Goal: Task Accomplishment & Management: Manage account settings

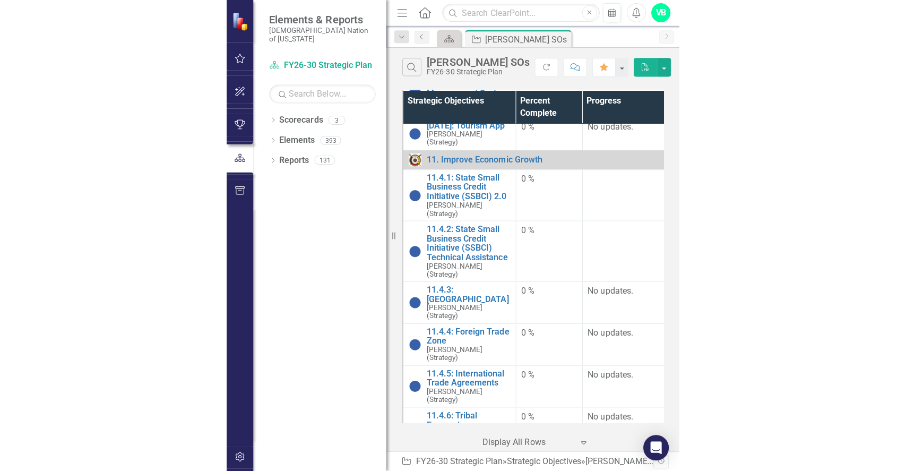
scroll to position [191, 0]
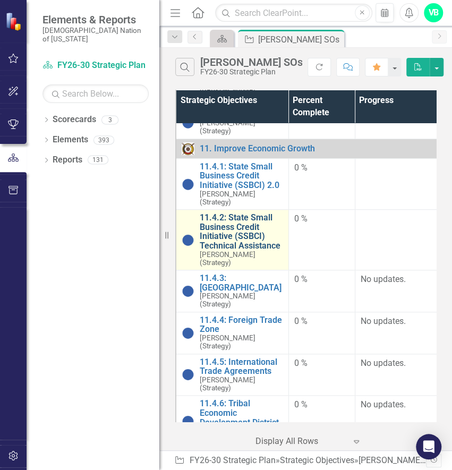
click at [221, 234] on link "11.4.2: State Small Business Credit Initiative (SSBCI) Technical Assistance" at bounding box center [241, 231] width 83 height 37
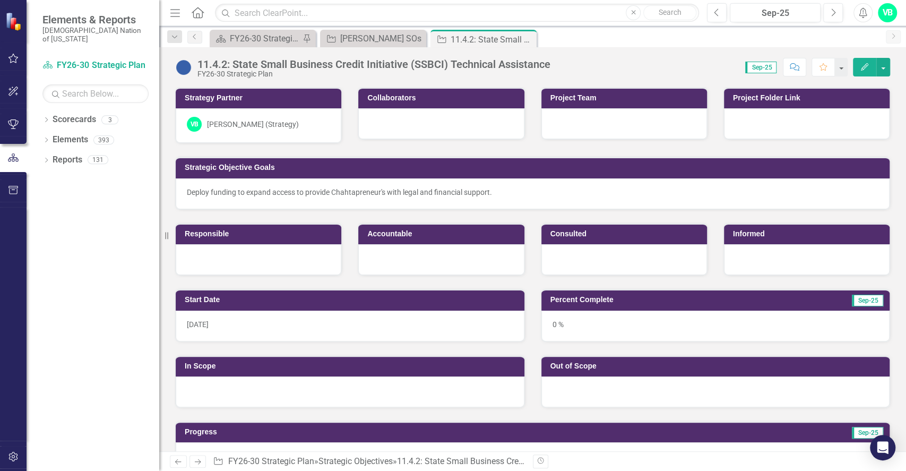
click at [550, 191] on div "Deploy funding to expand access to provide Chahtapreneur's with legal and finan…" at bounding box center [533, 192] width 692 height 11
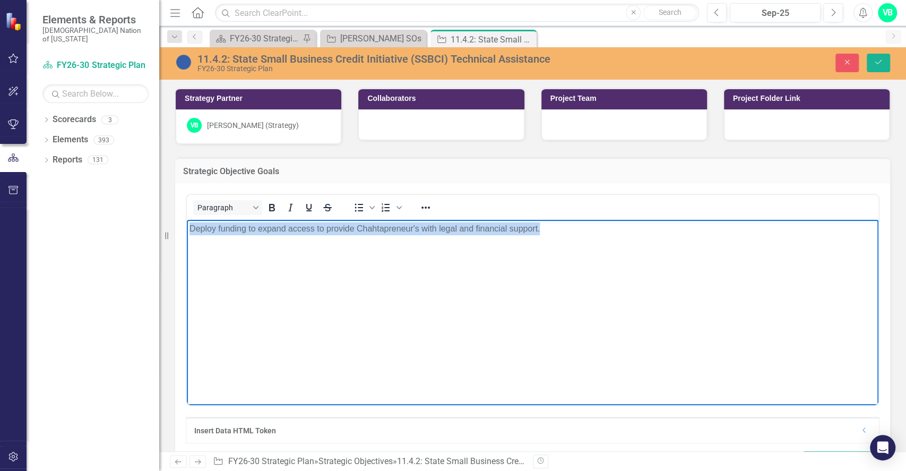
drag, startPoint x: 565, startPoint y: 239, endPoint x: 184, endPoint y: 230, distance: 381.3
click at [187, 230] on html "Deploy funding to expand access to provide Chahtapreneur's with legal and finan…" at bounding box center [533, 299] width 692 height 159
paste body "Rich Text Area. Press ALT-0 for help."
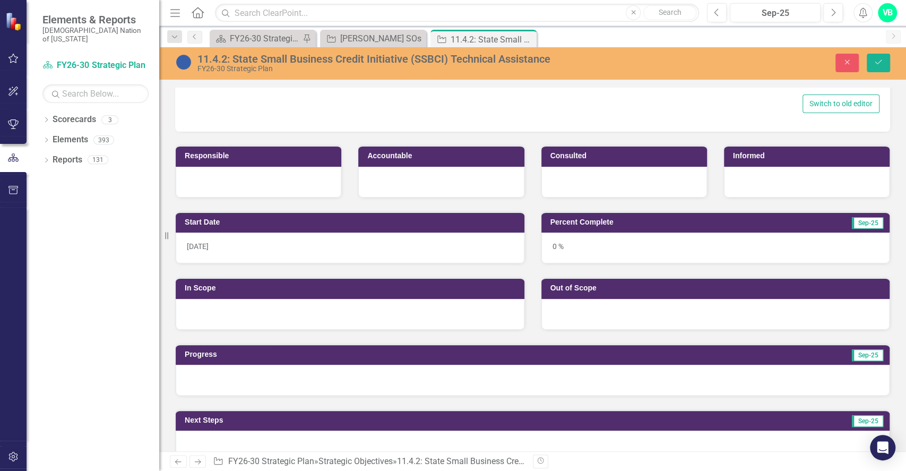
scroll to position [359, 0]
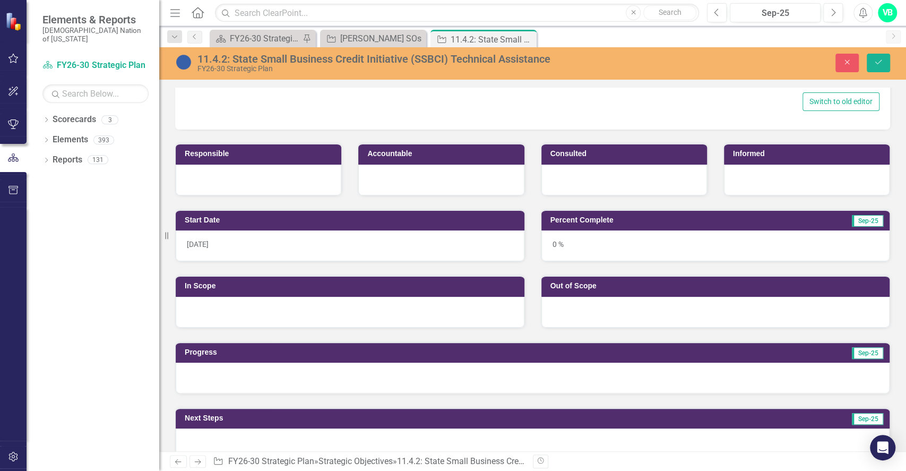
click at [261, 312] on div at bounding box center [350, 312] width 349 height 31
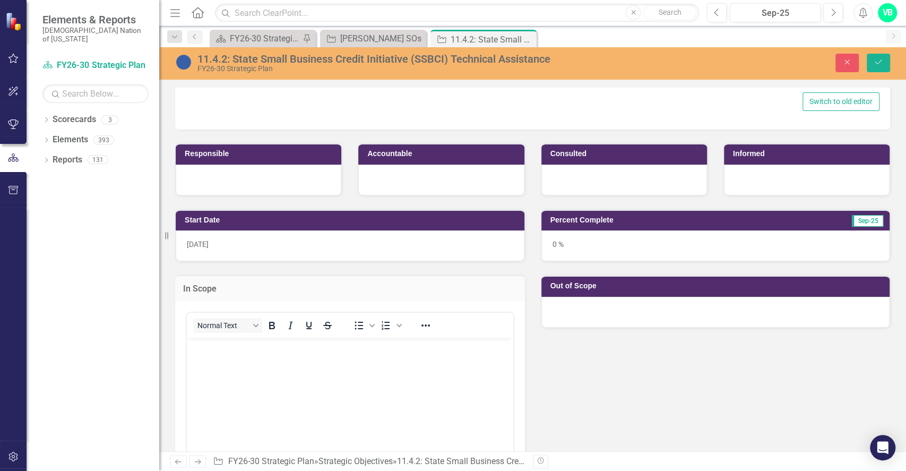
scroll to position [0, 0]
click at [227, 378] on body "Rich Text Area. Press ALT-0 for help." at bounding box center [350, 416] width 327 height 159
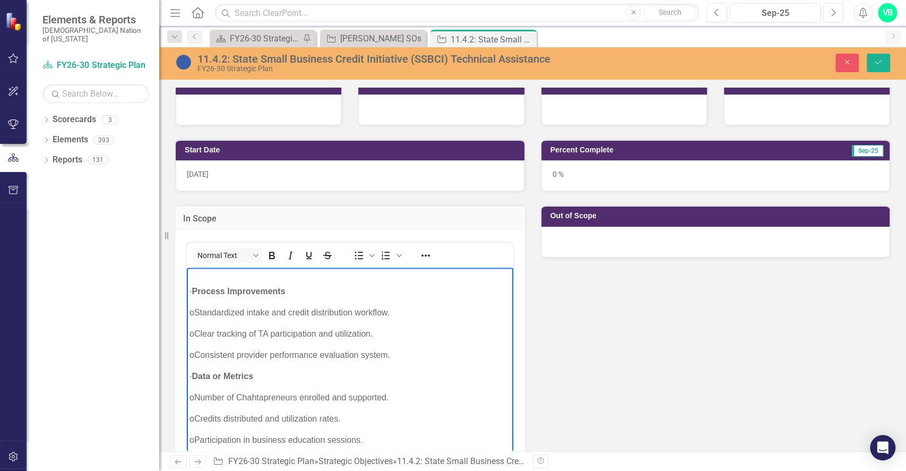
scroll to position [648, 0]
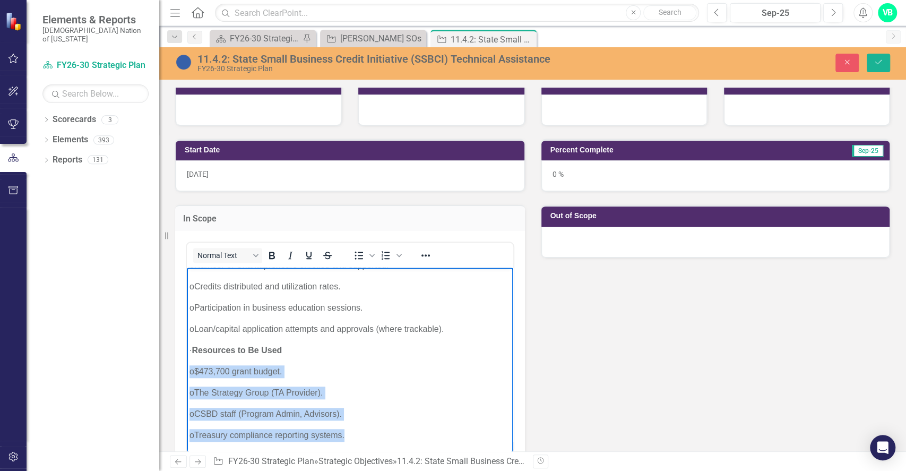
drag, startPoint x: 387, startPoint y: 445, endPoint x: 179, endPoint y: 368, distance: 220.7
click at [187, 368] on html "· Target Population o Chahtapreneur-owned businesses needing legal, financial, …" at bounding box center [350, 42] width 327 height 821
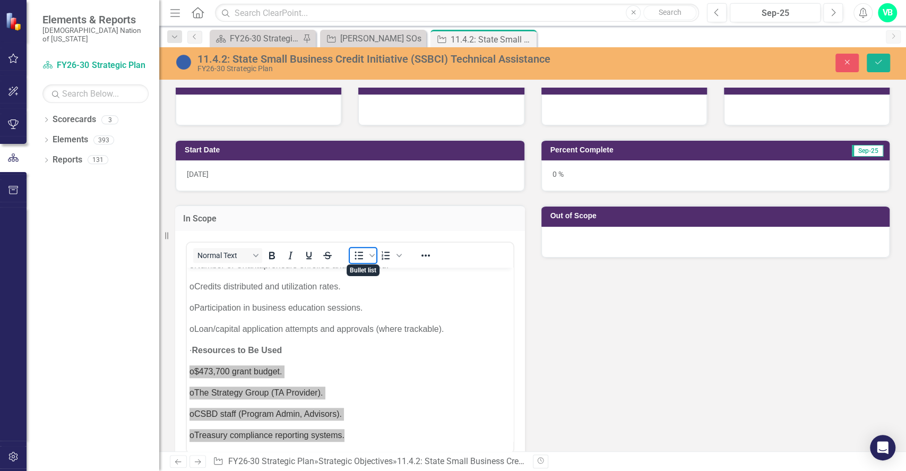
click at [356, 257] on icon "Bullet list" at bounding box center [359, 255] width 13 height 13
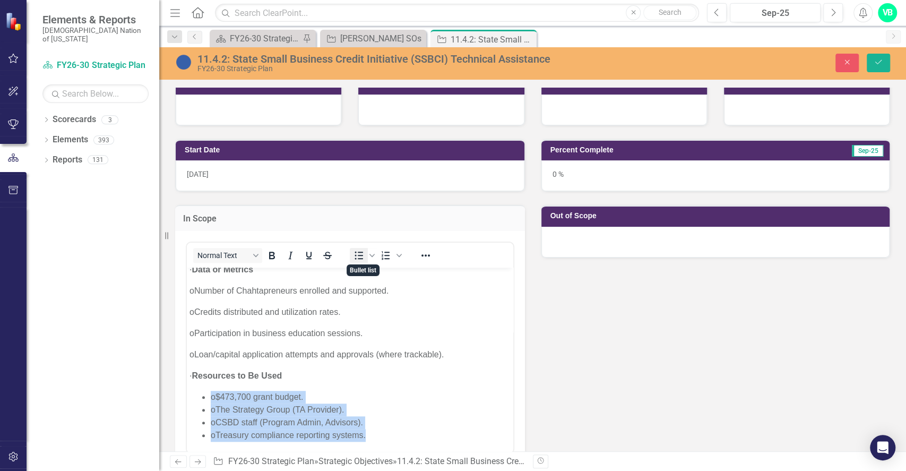
scroll to position [622, 0]
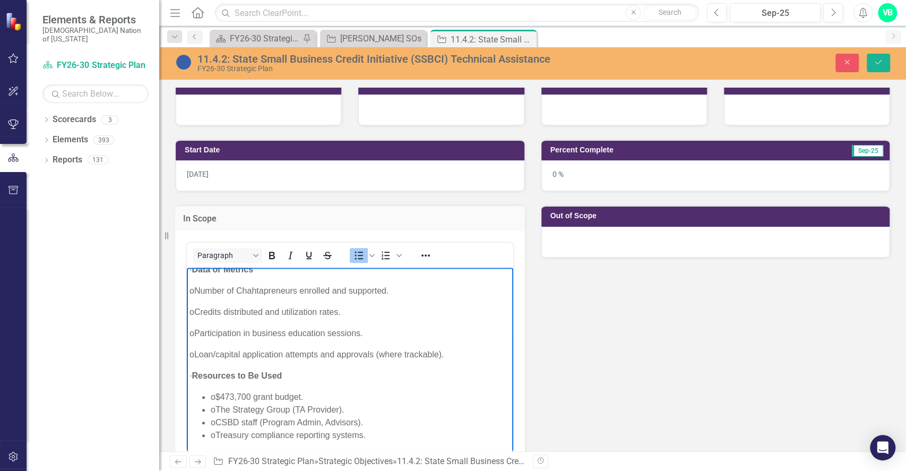
click at [463, 361] on body "· Target Population o Chahtapreneur-owned businesses needing legal, financial, …" at bounding box center [350, 54] width 327 height 795
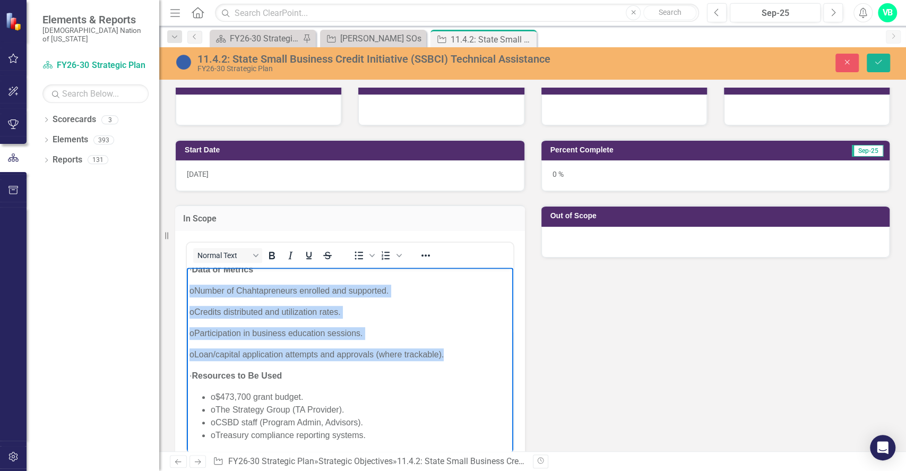
drag, startPoint x: 463, startPoint y: 359, endPoint x: 368, endPoint y: 562, distance: 224.2
click at [187, 296] on html "· Target Population o Chahtapreneur-owned businesses needing legal, financial, …" at bounding box center [350, 54] width 327 height 795
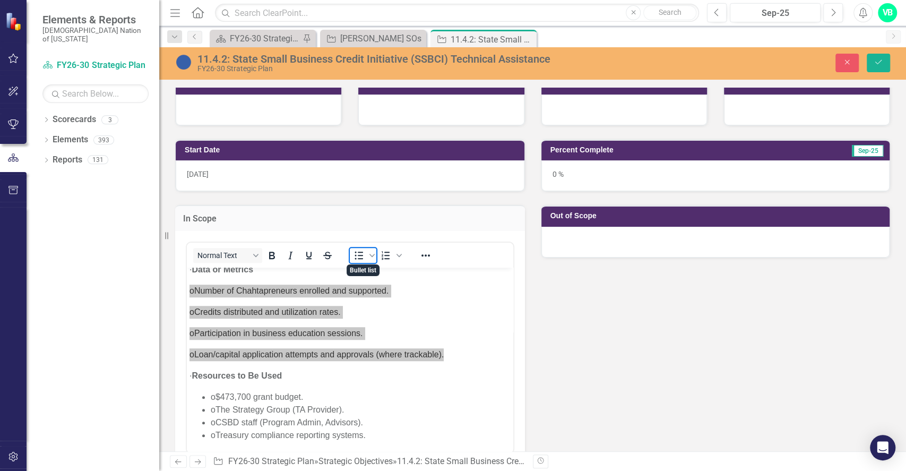
click at [363, 252] on icon "Bullet list" at bounding box center [359, 255] width 13 height 13
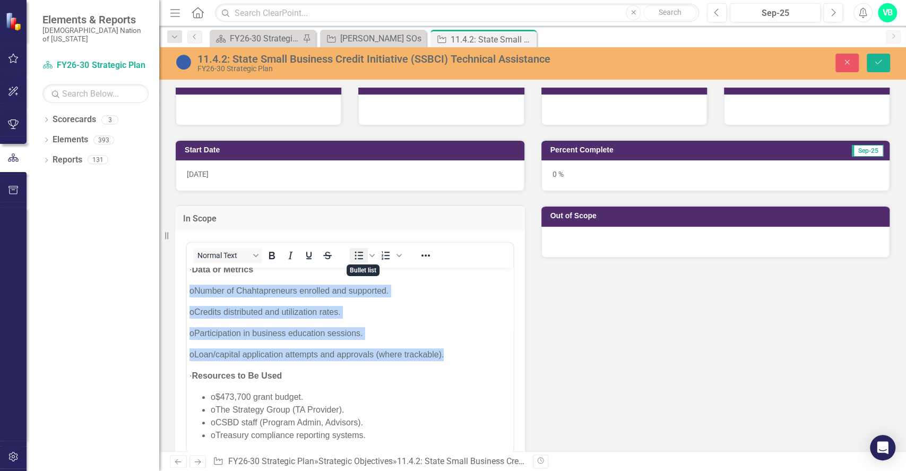
scroll to position [597, 0]
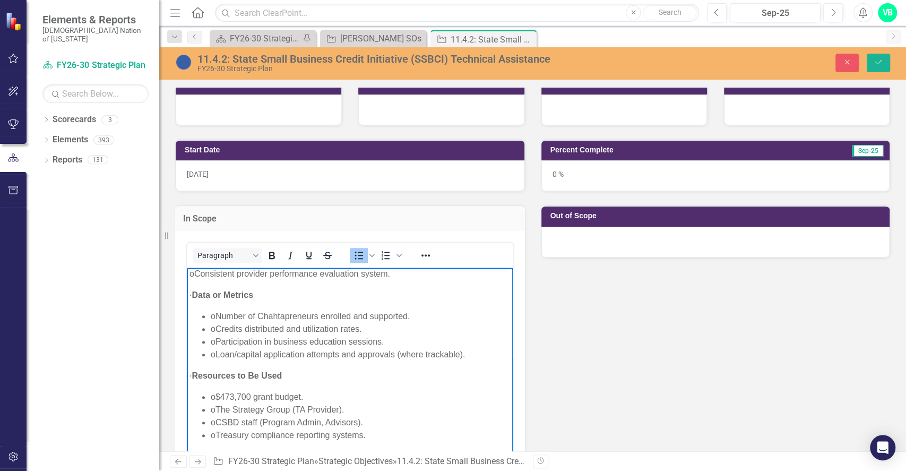
click at [205, 328] on ul "o Number of Chahtapreneurs enrolled and supported. o Credits distributed and ut…" at bounding box center [350, 335] width 321 height 51
click at [207, 401] on ul "o $473,700 grant budget. o The Strategy Group (TA Provider). o CSBD staff (Prog…" at bounding box center [350, 415] width 321 height 51
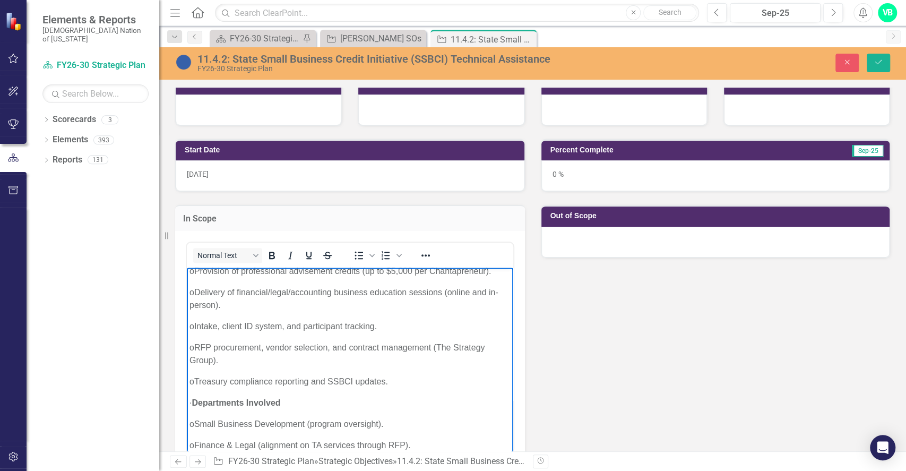
scroll to position [0, 0]
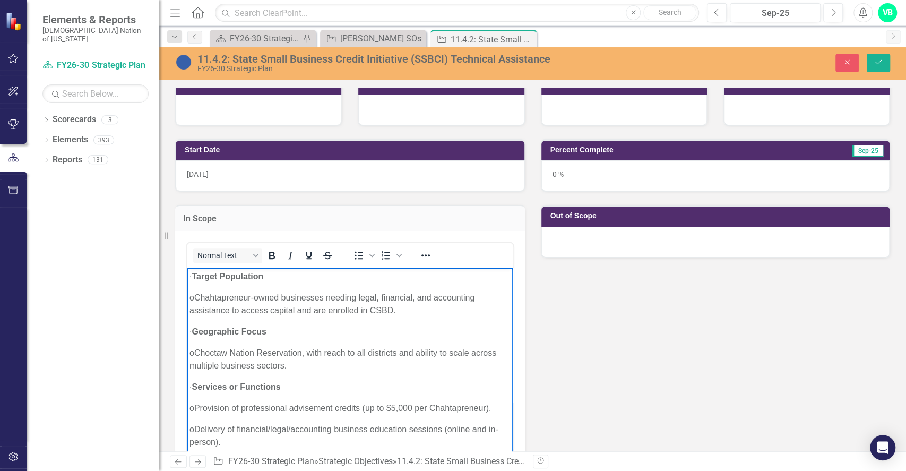
drag, startPoint x: 507, startPoint y: 427, endPoint x: 709, endPoint y: 542, distance: 232.8
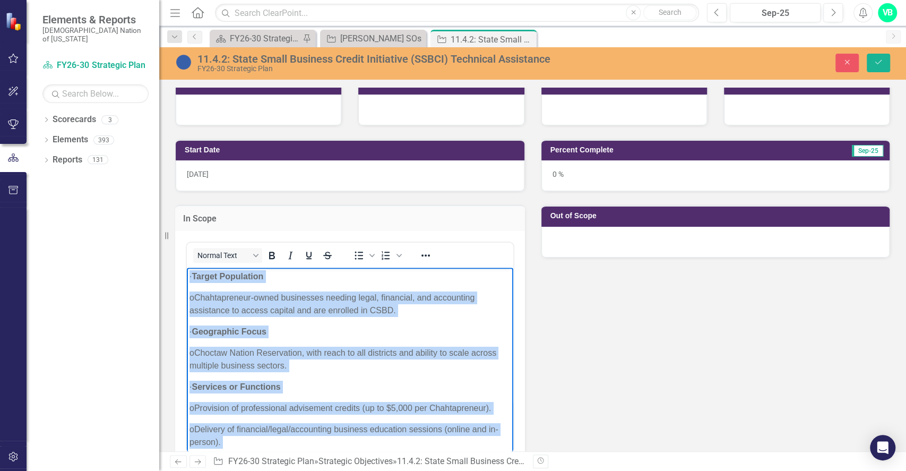
drag, startPoint x: 396, startPoint y: 439, endPoint x: 176, endPoint y: 258, distance: 284.4
paste body "Rich Text Area. Press ALT-0 for help."
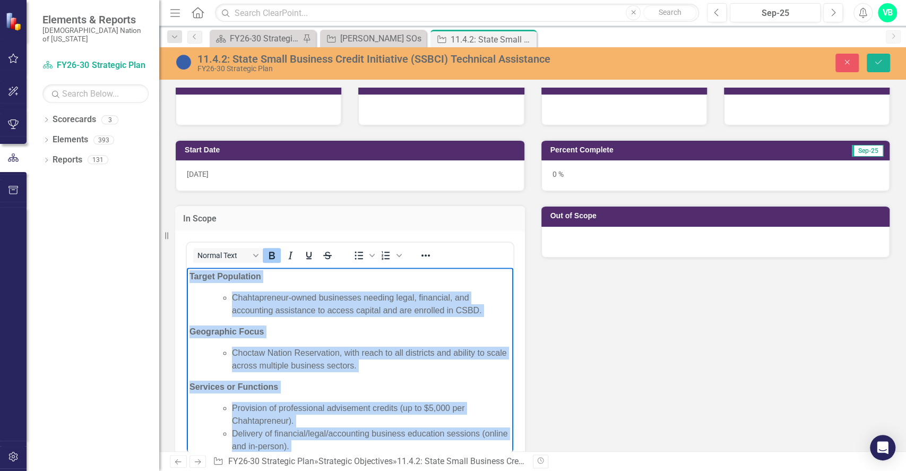
drag, startPoint x: 413, startPoint y: 435, endPoint x: 188, endPoint y: 251, distance: 290.4
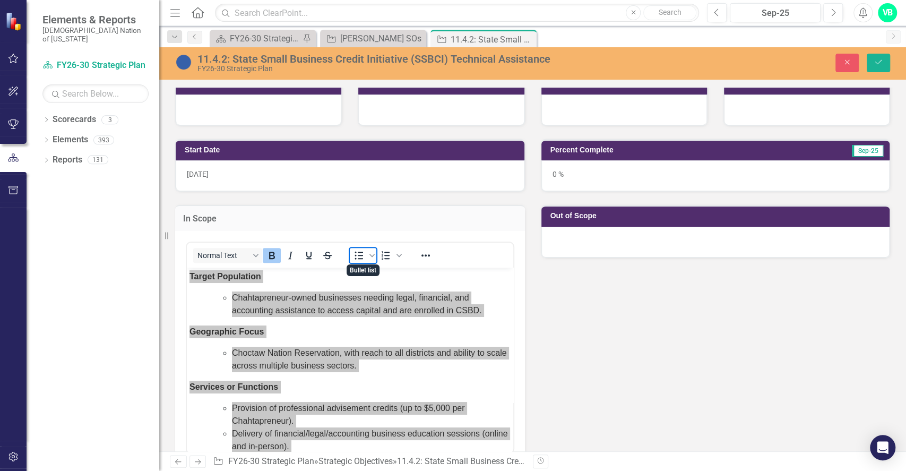
click at [353, 257] on icon "Bullet list" at bounding box center [359, 255] width 13 height 13
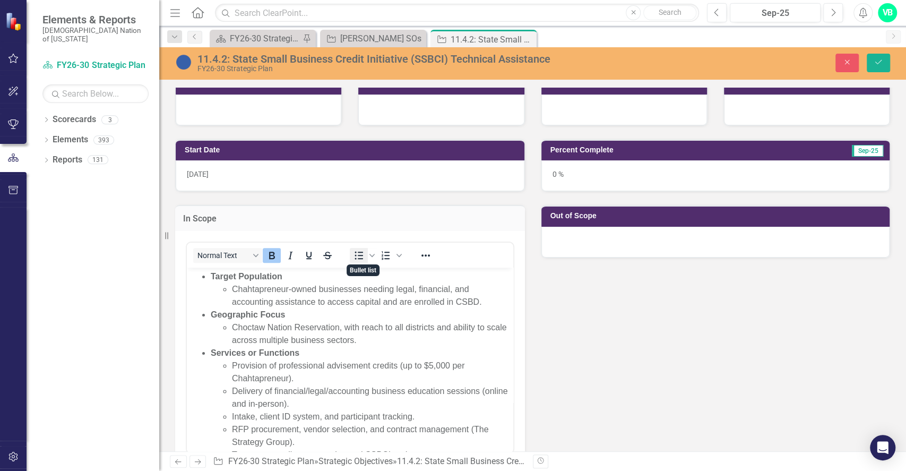
scroll to position [3, 0]
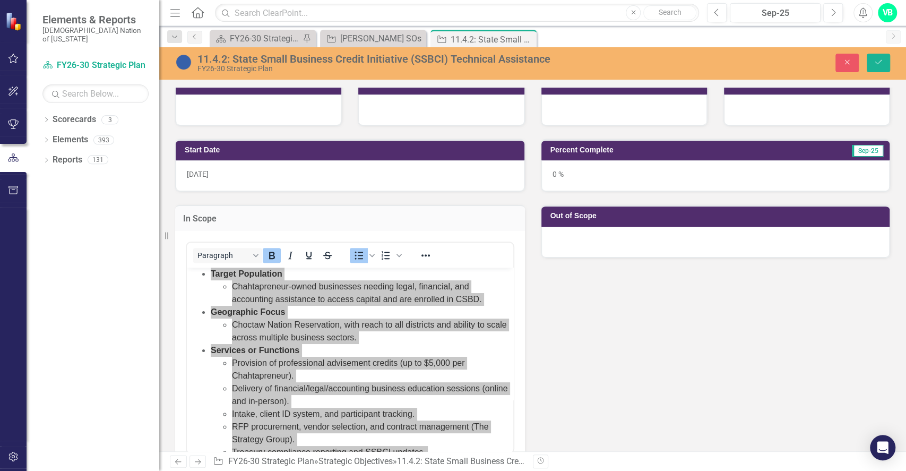
click at [665, 358] on div "Start Date [DATE] In Scope Paragraph To open the popup, press Shift+Enter To op…" at bounding box center [532, 310] width 731 height 368
click at [590, 244] on div at bounding box center [716, 242] width 349 height 31
click at [633, 251] on div at bounding box center [716, 242] width 349 height 31
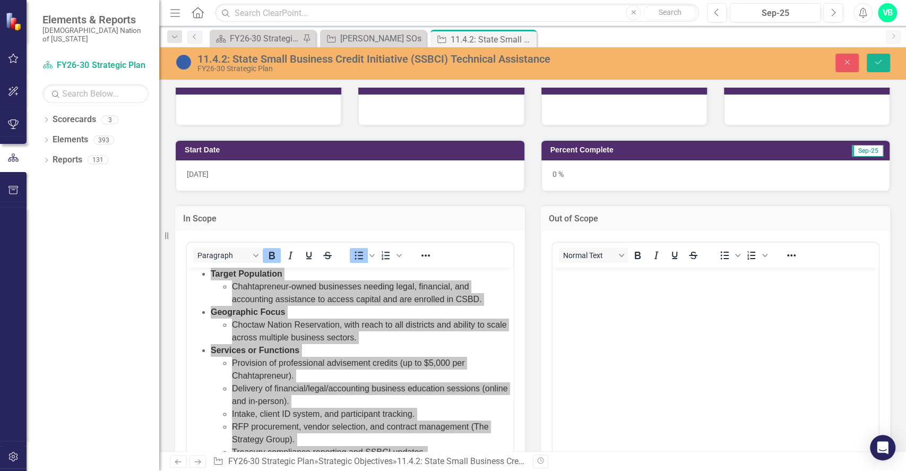
scroll to position [0, 0]
click at [622, 360] on body "Rich Text Area. Press ALT-0 for help." at bounding box center [715, 346] width 327 height 159
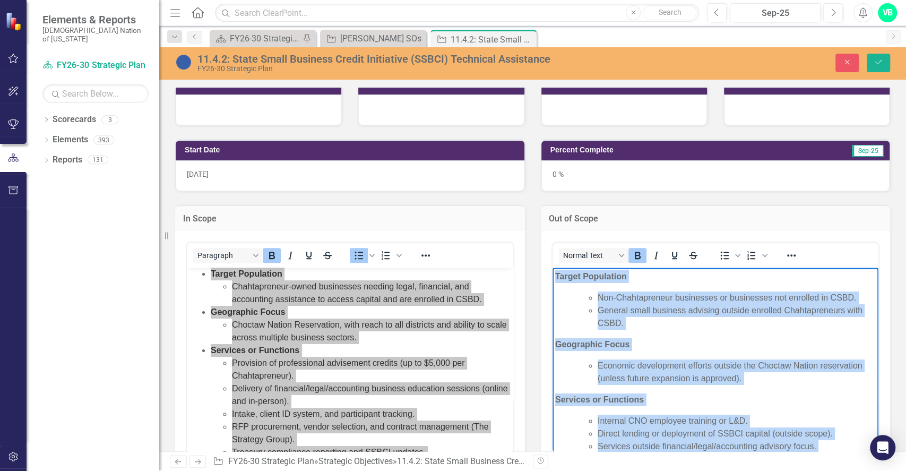
drag, startPoint x: 836, startPoint y: 440, endPoint x: 549, endPoint y: 254, distance: 342.4
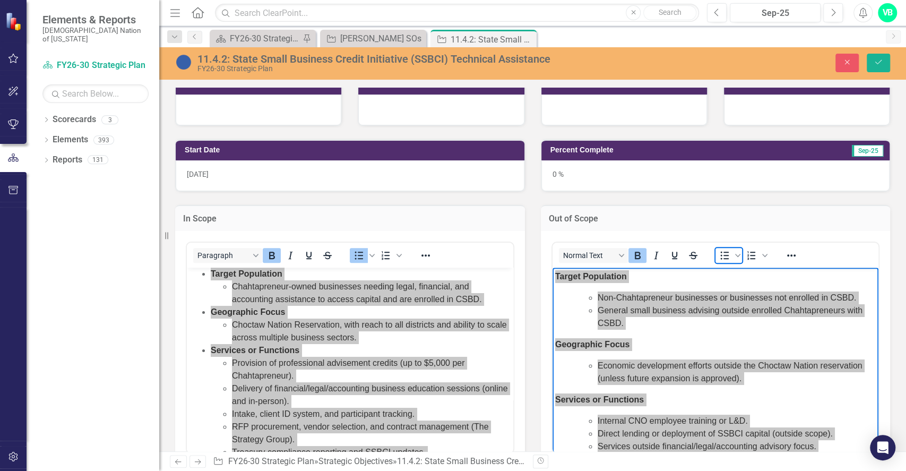
click at [718, 254] on icon "Bullet list" at bounding box center [724, 255] width 13 height 13
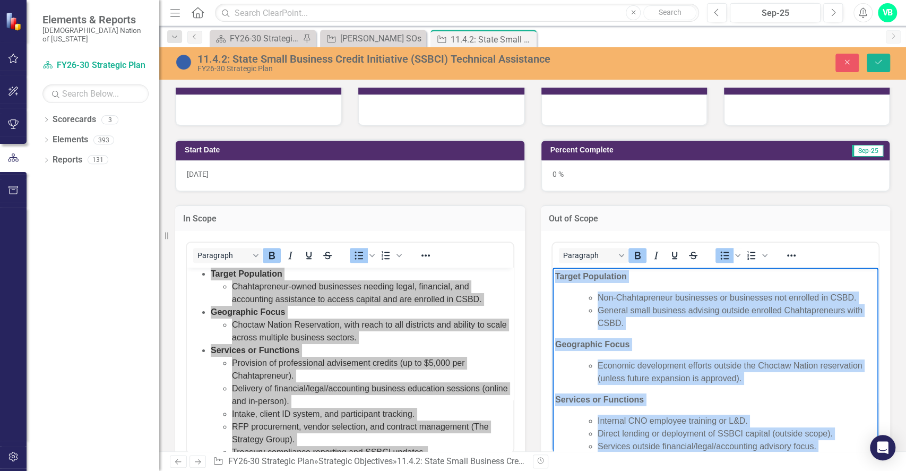
scroll to position [3, 0]
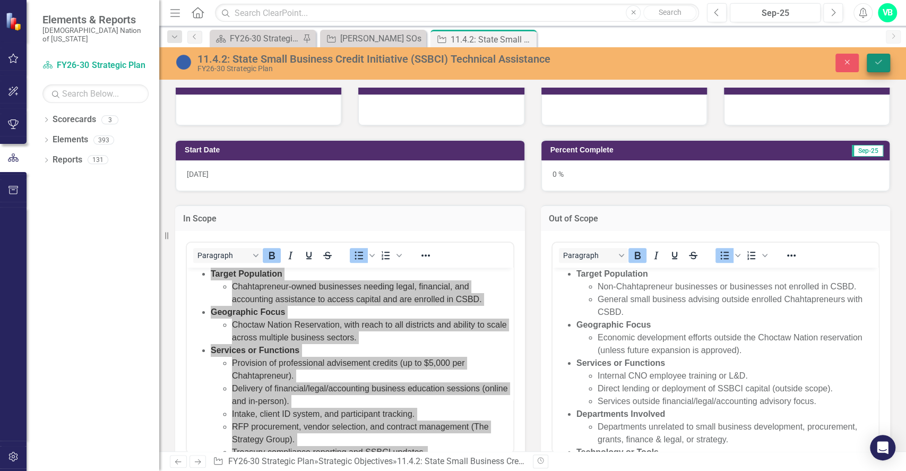
click at [874, 57] on button "Save" at bounding box center [878, 63] width 23 height 19
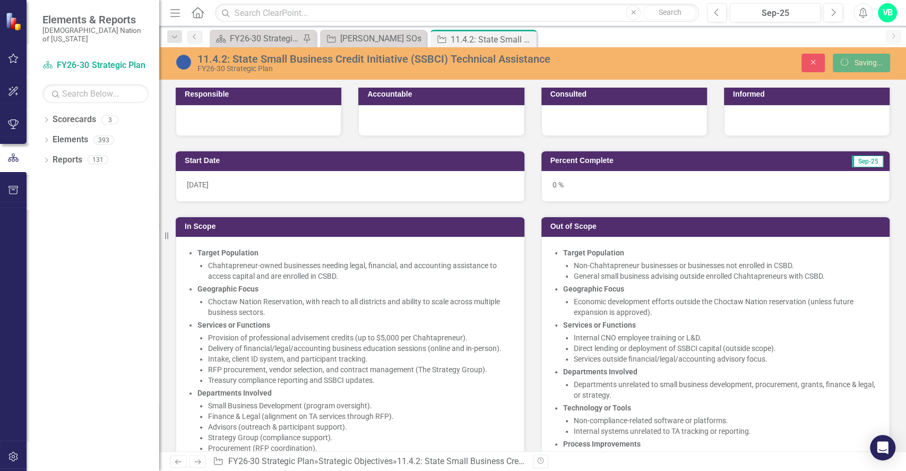
scroll to position [160, 0]
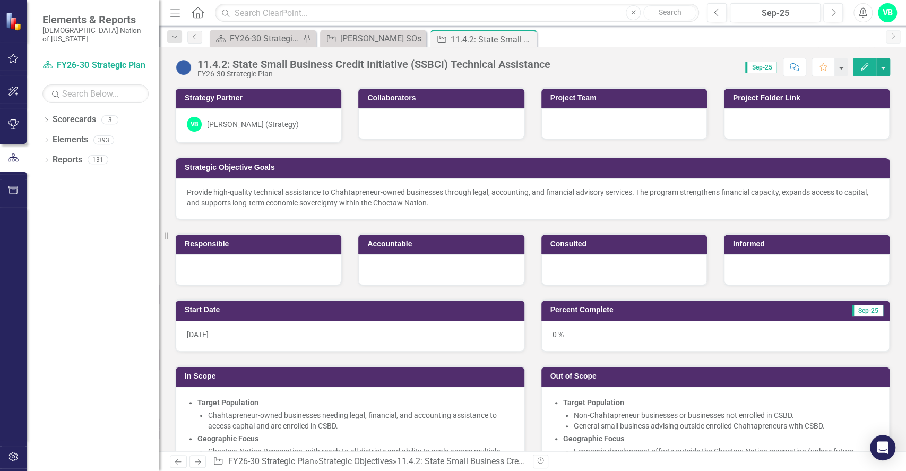
click at [269, 269] on div at bounding box center [259, 269] width 166 height 31
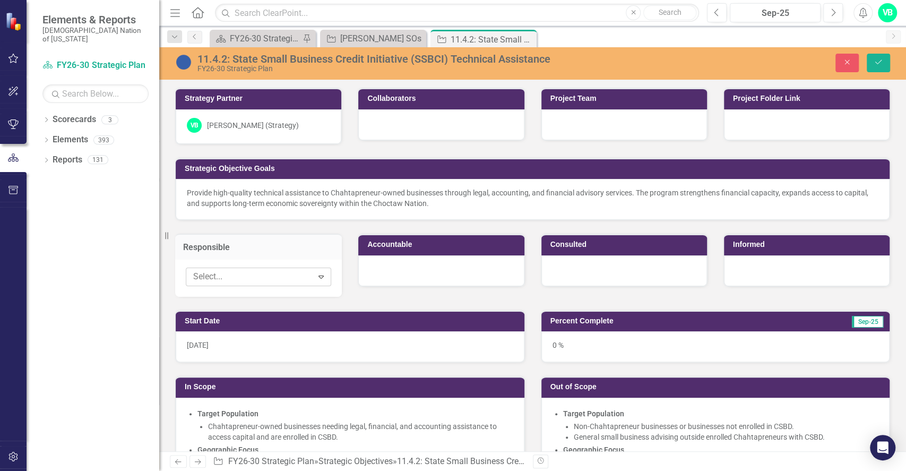
drag, startPoint x: 0, startPoint y: 0, endPoint x: 209, endPoint y: 271, distance: 342.2
click at [209, 271] on div at bounding box center [251, 277] width 124 height 14
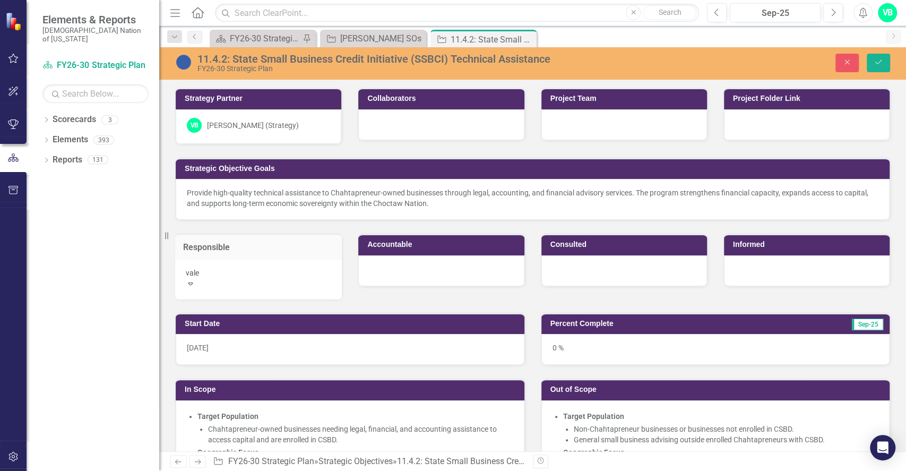
type input "valer"
click at [19, 470] on span "Valer" at bounding box center [9, 476] width 19 height 10
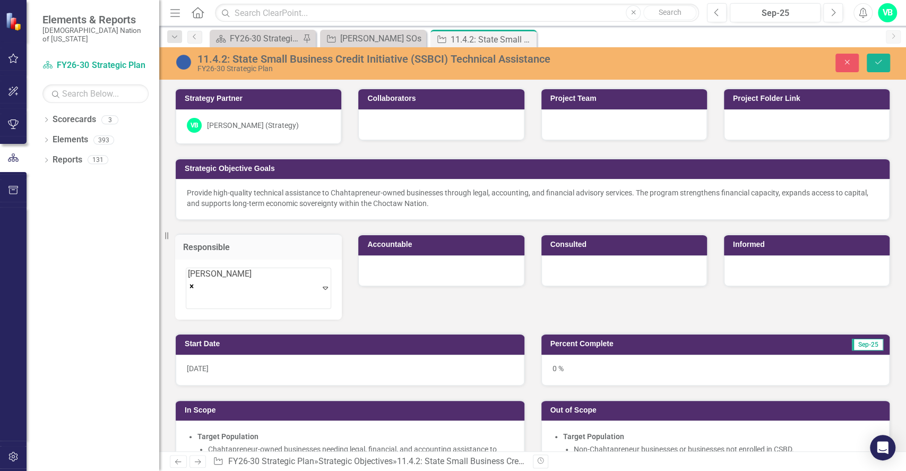
click at [441, 271] on div at bounding box center [441, 270] width 166 height 31
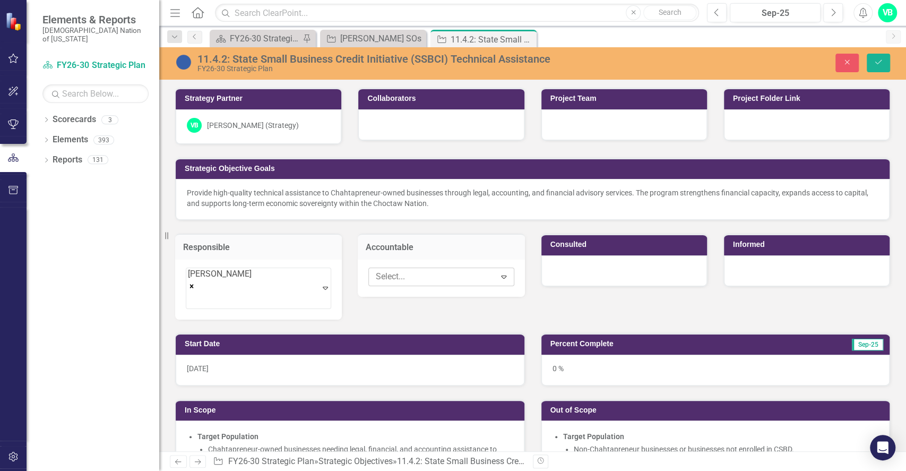
click at [441, 271] on div at bounding box center [434, 277] width 124 height 14
type input "[PERSON_NAME]"
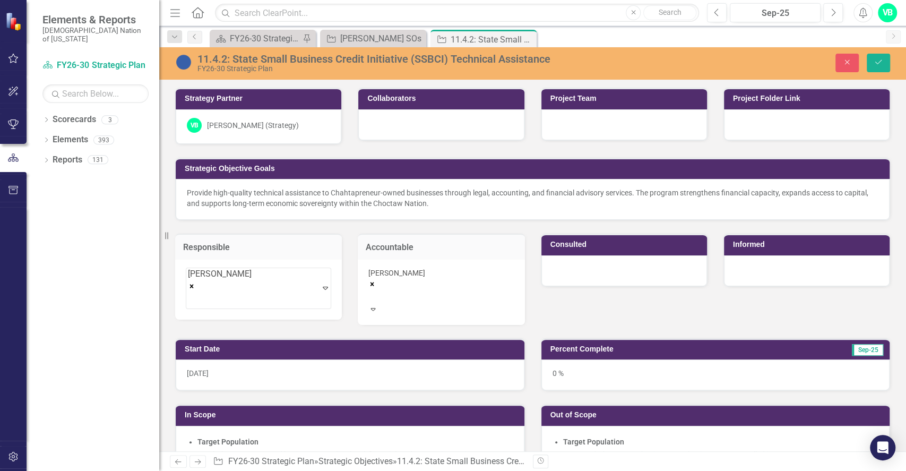
click at [598, 274] on div at bounding box center [625, 270] width 166 height 31
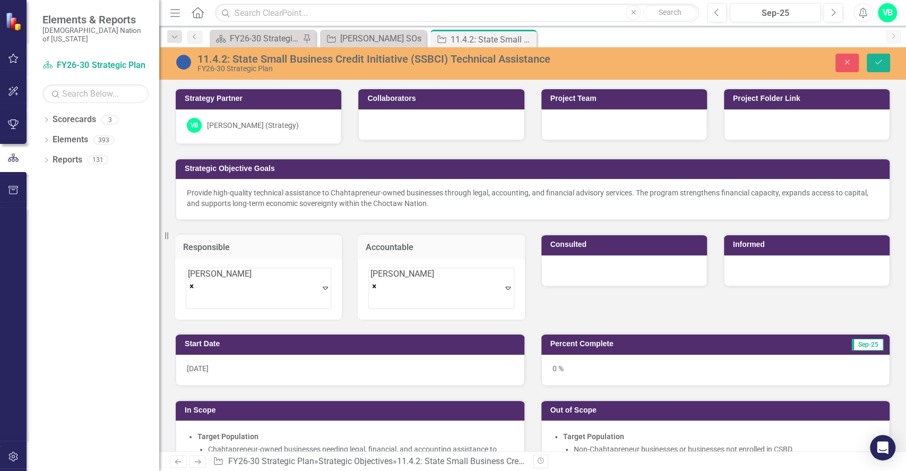
click at [598, 274] on div at bounding box center [625, 270] width 166 height 31
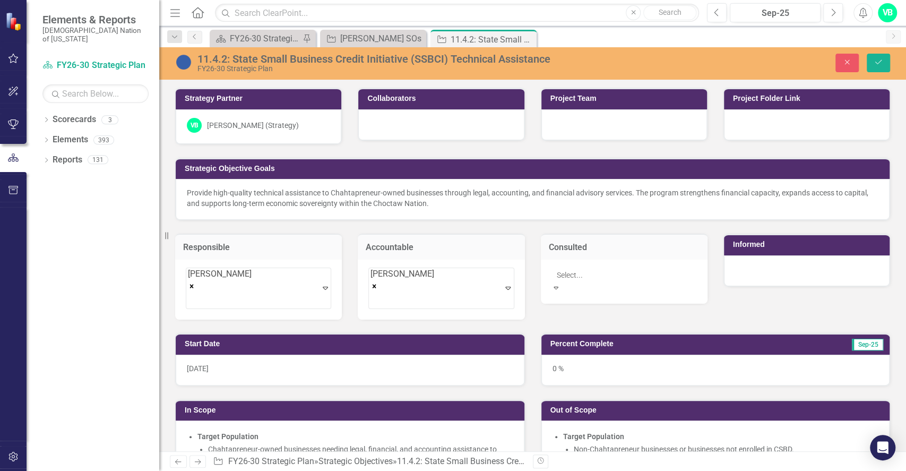
click at [598, 274] on div at bounding box center [625, 275] width 145 height 13
type input "gar"
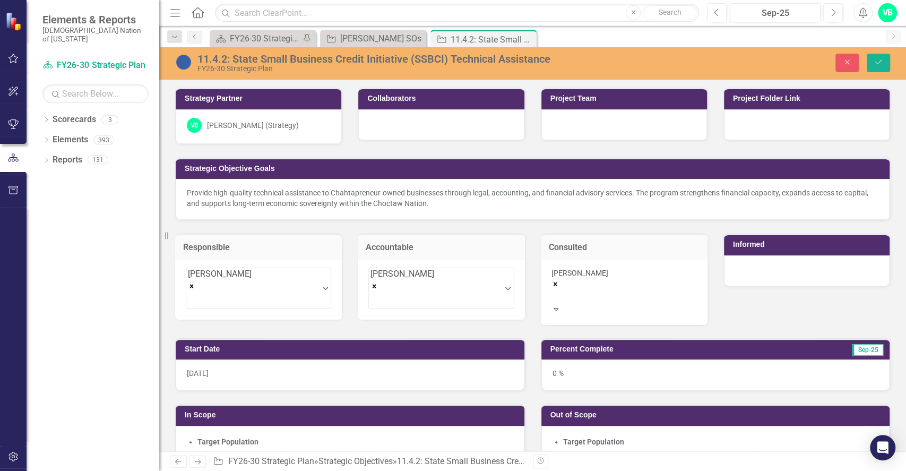
click at [790, 265] on div at bounding box center [807, 270] width 166 height 31
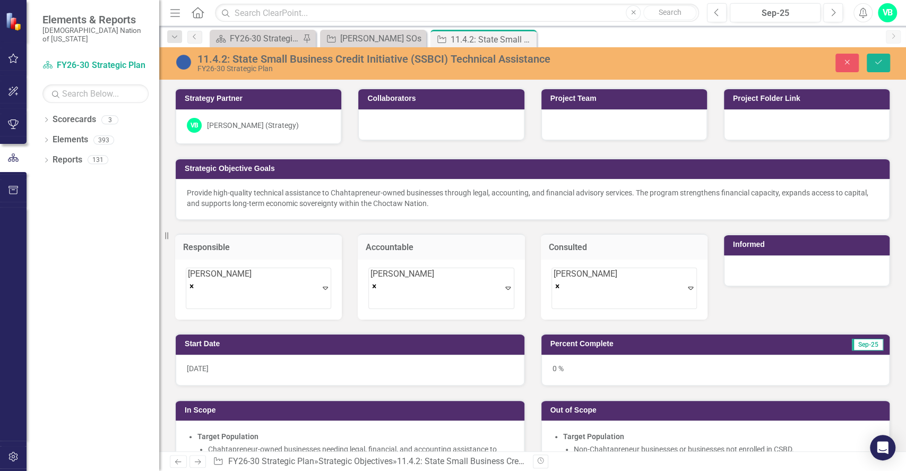
click at [790, 265] on div at bounding box center [807, 270] width 166 height 31
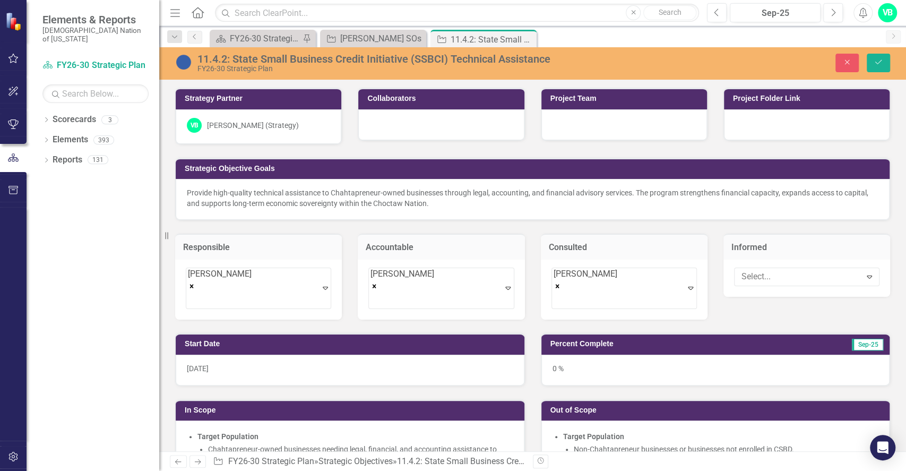
click at [790, 265] on div "Select... Expand" at bounding box center [807, 278] width 167 height 37
click at [782, 274] on div at bounding box center [800, 277] width 124 height 14
type input "s"
type input "shann"
click at [100, 470] on span "Shann on Compton" at bounding box center [50, 476] width 100 height 10
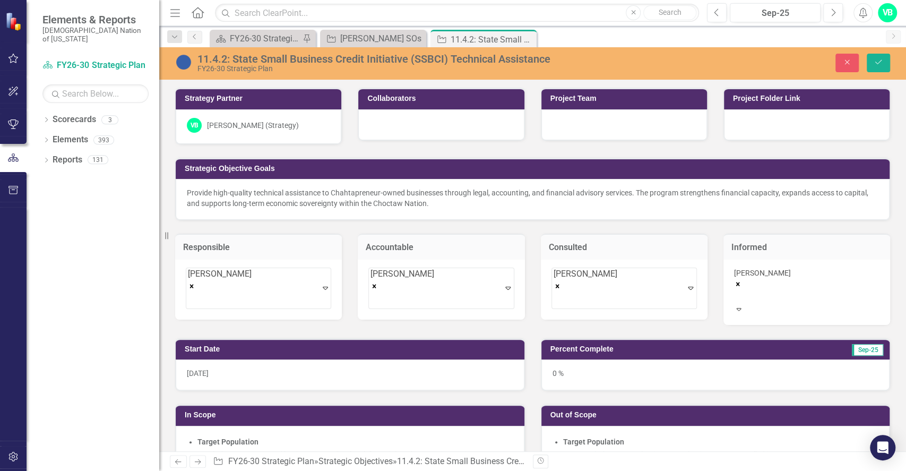
click at [781, 295] on div at bounding box center [807, 296] width 145 height 13
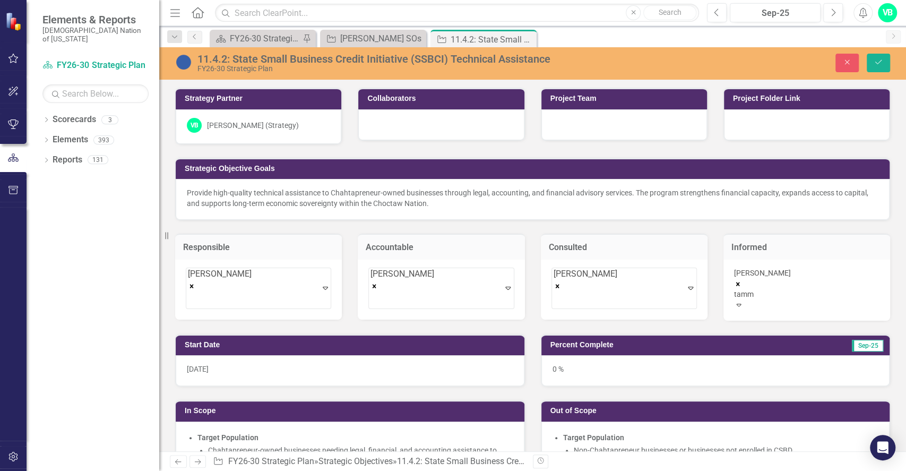
type input "tammy"
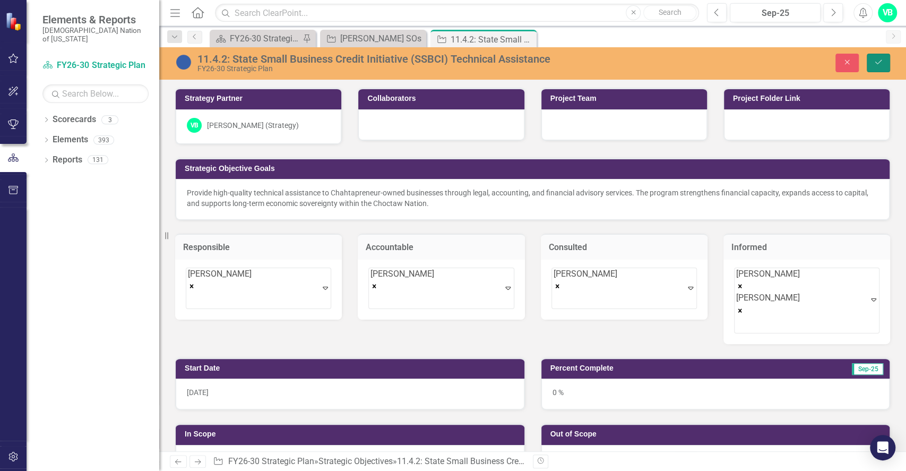
click at [879, 63] on icon "Save" at bounding box center [879, 61] width 10 height 7
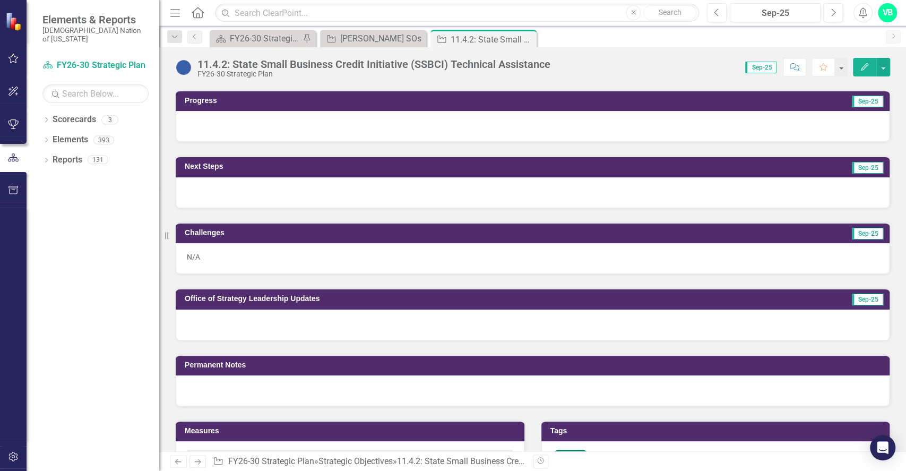
scroll to position [786, 0]
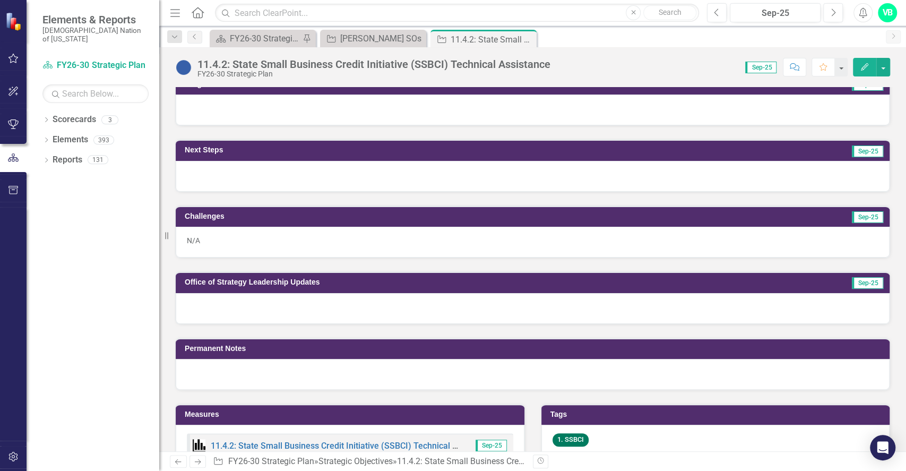
click at [403, 176] on div at bounding box center [533, 176] width 714 height 31
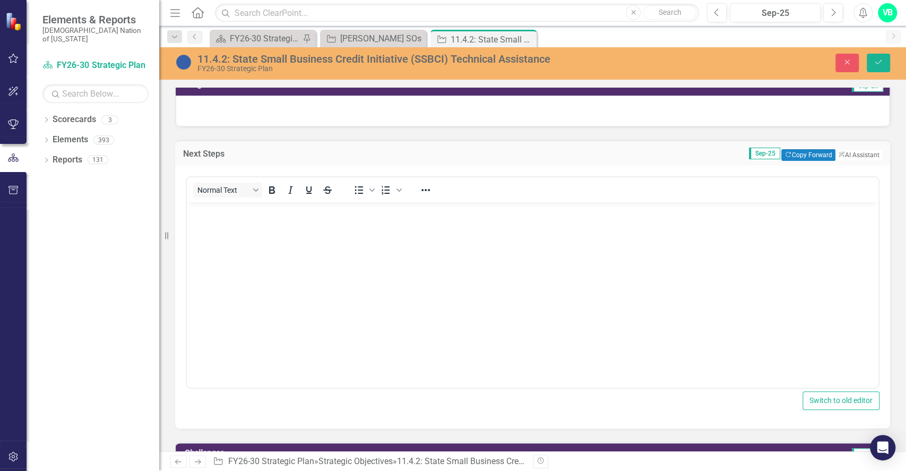
scroll to position [0, 0]
click at [342, 236] on body "Rich Text Area. Press ALT-0 for help." at bounding box center [533, 281] width 692 height 159
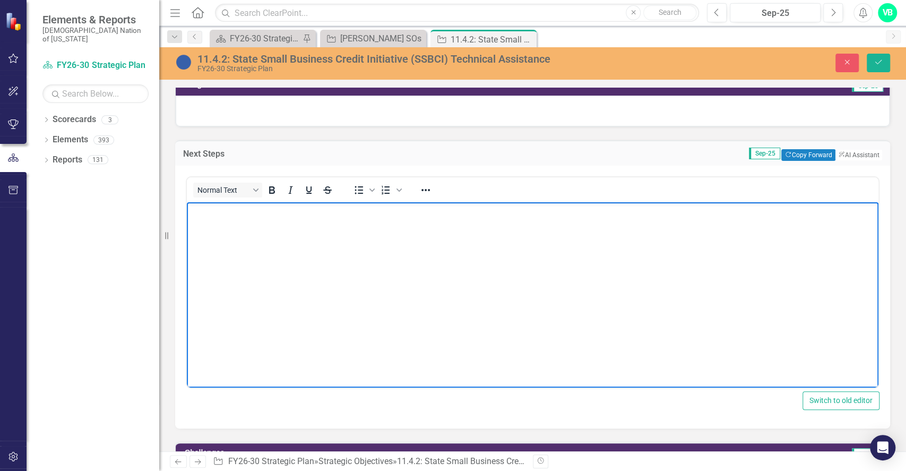
paste body "Rich Text Area. Press ALT-0 for help."
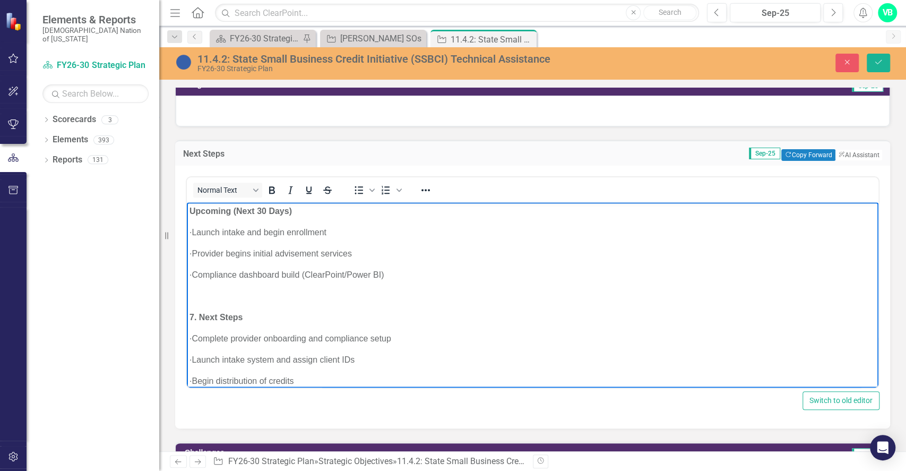
scroll to position [19, 0]
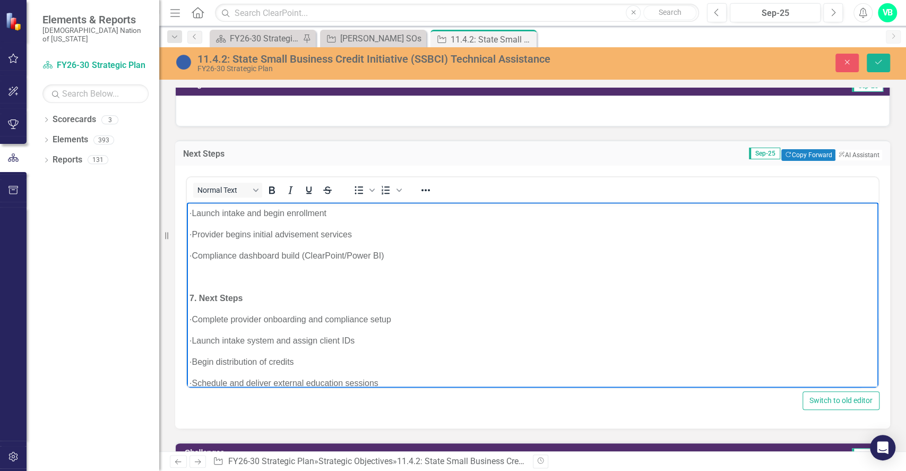
click at [286, 292] on p "7. Next Steps" at bounding box center [533, 298] width 687 height 13
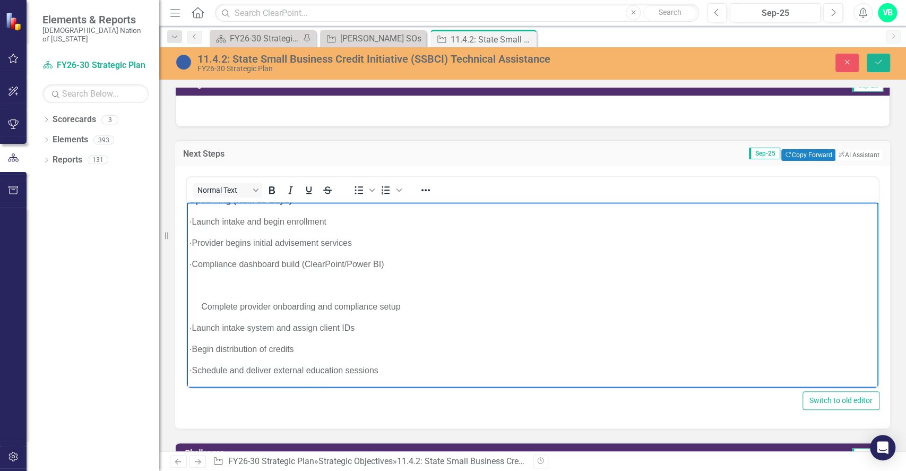
click at [286, 292] on body "Upcoming (Next 30 Days) · Launch intake and begin enrollment · Provider begins …" at bounding box center [533, 290] width 692 height 196
click at [217, 283] on p "Rich Text Area. Press ALT-0 for help." at bounding box center [533, 285] width 687 height 13
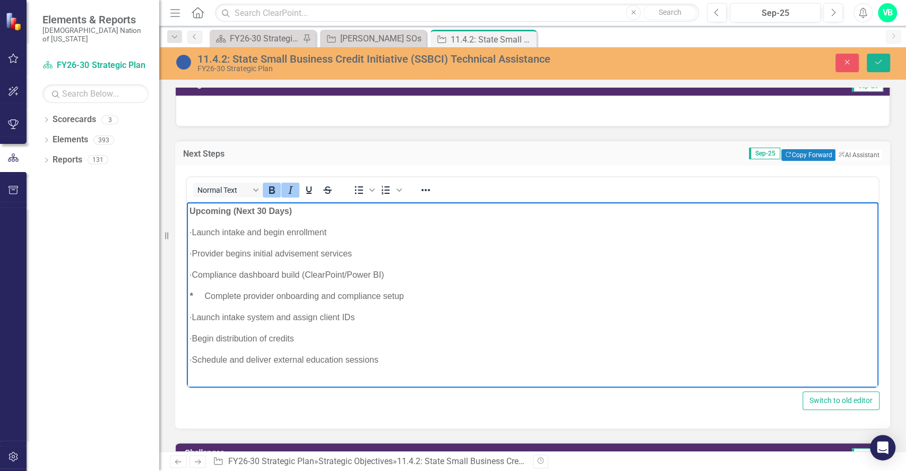
click at [465, 357] on p "· Schedule and deliver external education sessions" at bounding box center [533, 360] width 687 height 13
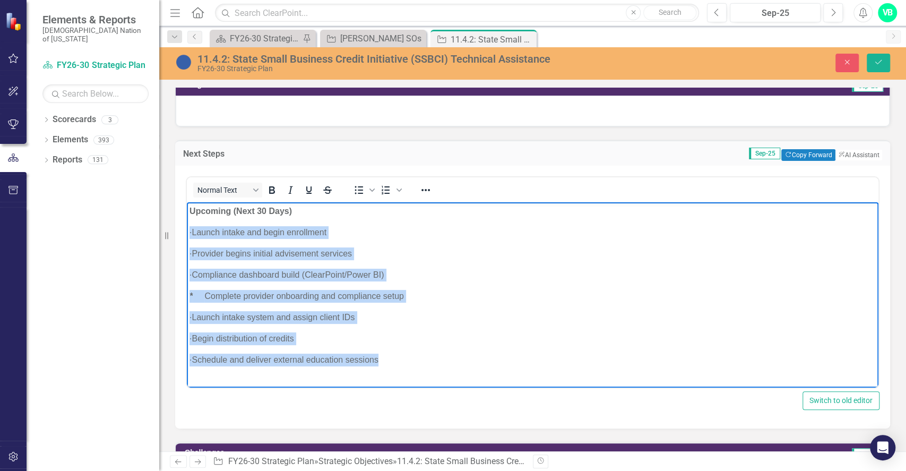
drag, startPoint x: 402, startPoint y: 366, endPoint x: 184, endPoint y: 219, distance: 263.2
click at [187, 219] on html "Upcoming (Next 30 Days) · Launch intake and begin enrollment · Provider begins …" at bounding box center [533, 289] width 692 height 175
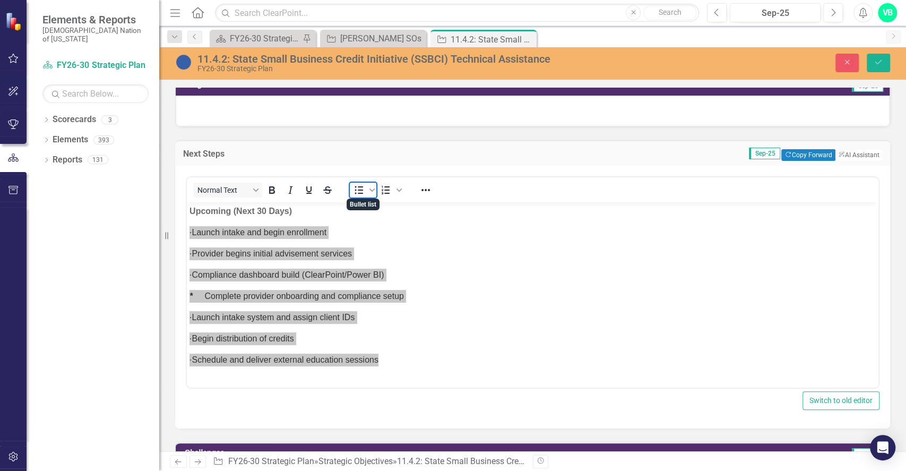
click at [357, 189] on icon "Bullet list" at bounding box center [359, 190] width 13 height 13
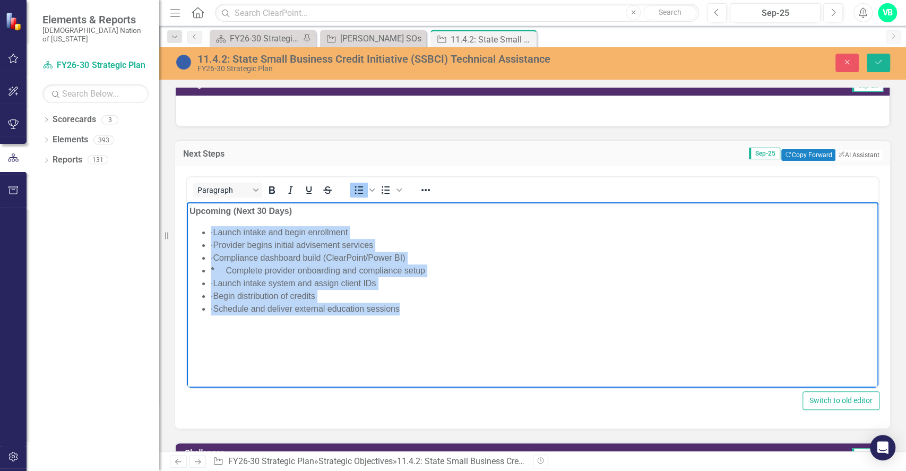
click at [410, 345] on body "Upcoming (Next 30 Days) · Launch intake and begin enrollment · Provider begins …" at bounding box center [533, 281] width 692 height 159
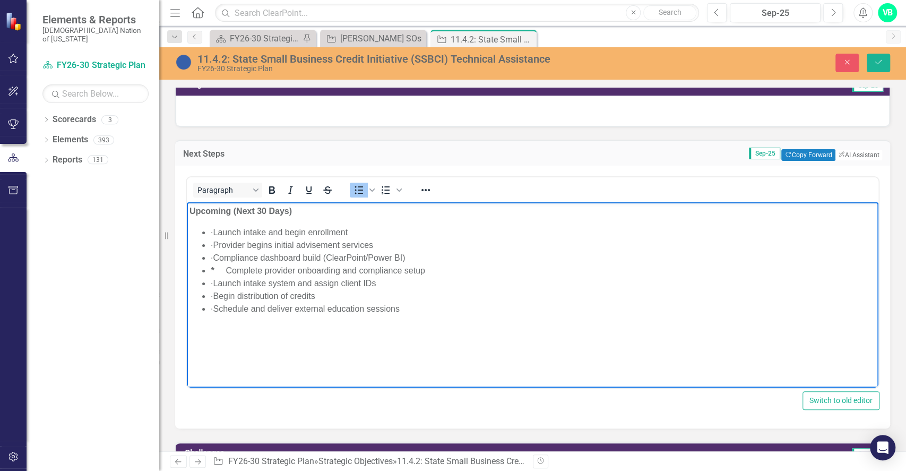
click at [219, 270] on li "* Complete provider onboarding and compliance setup" at bounding box center [543, 270] width 665 height 13
click at [655, 339] on body "Upcoming (Next 30 Days) · Launch intake and begin enrollment · Provider begins …" at bounding box center [533, 281] width 692 height 159
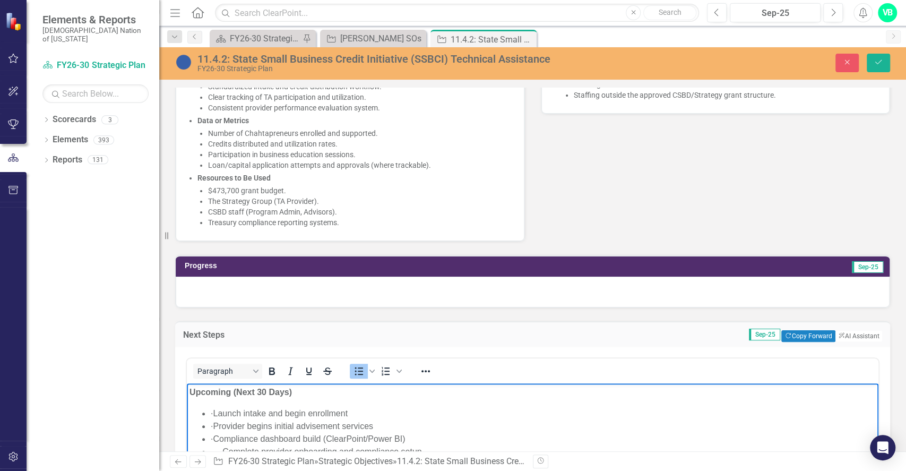
scroll to position [639, 0]
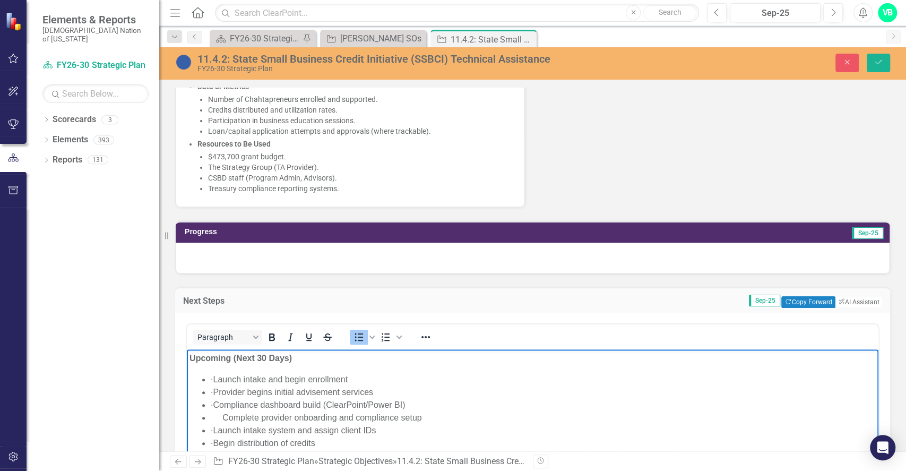
click at [296, 251] on div at bounding box center [533, 258] width 714 height 31
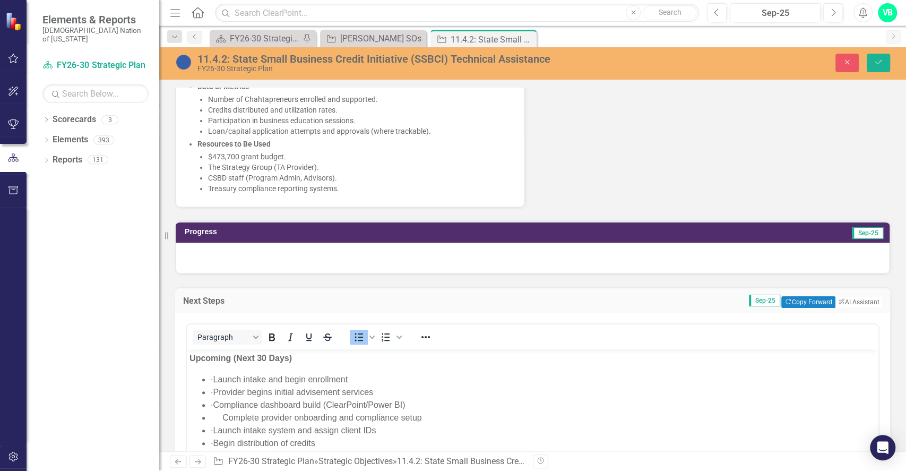
click at [296, 251] on div at bounding box center [533, 258] width 714 height 31
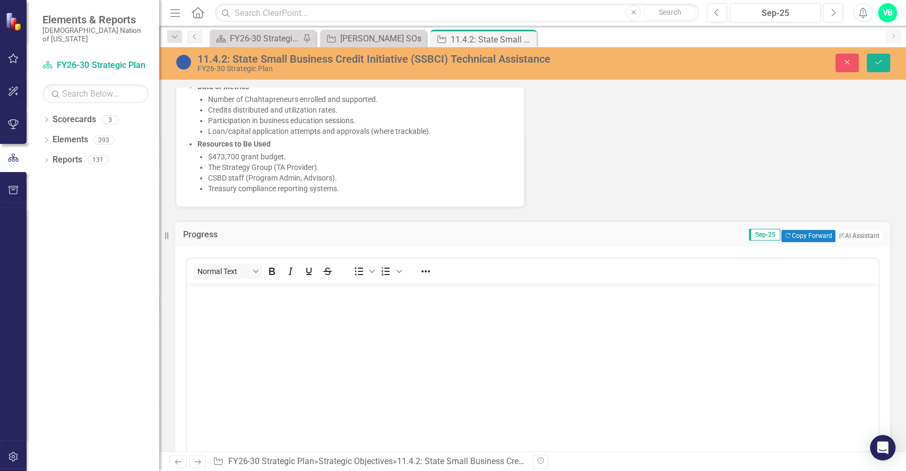
scroll to position [0, 0]
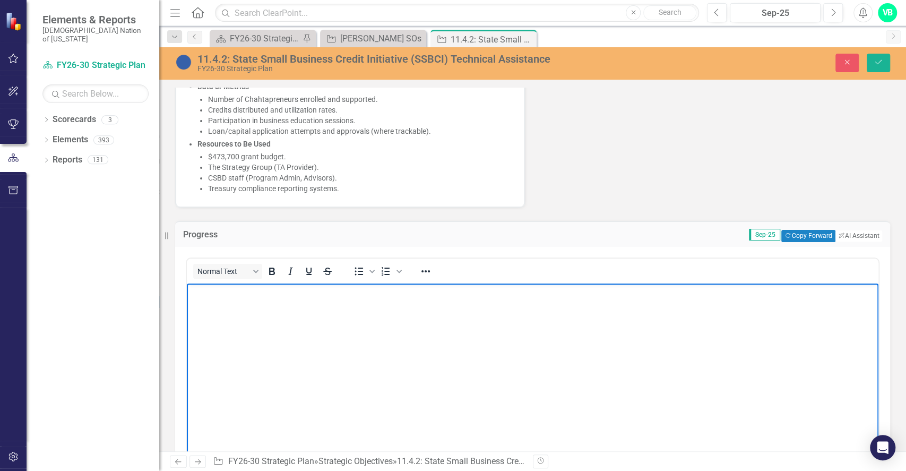
click at [296, 361] on body "Rich Text Area. Press ALT-0 for help." at bounding box center [533, 363] width 692 height 159
click at [345, 306] on body "Rich Text Area. Press ALT-0 for help." at bounding box center [533, 363] width 692 height 159
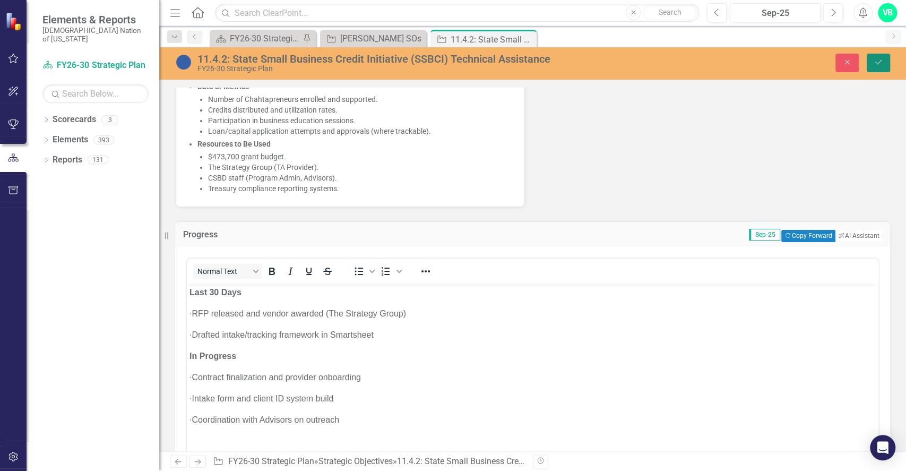
click at [880, 71] on button "Save" at bounding box center [878, 63] width 23 height 19
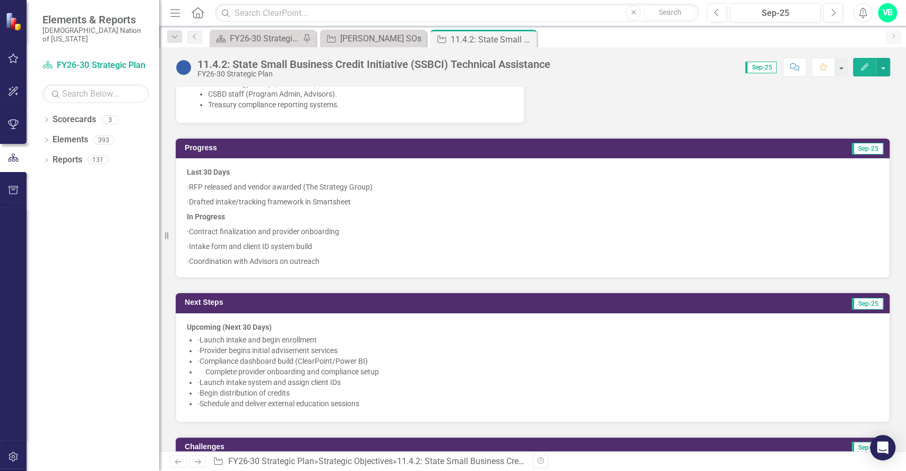
scroll to position [894, 0]
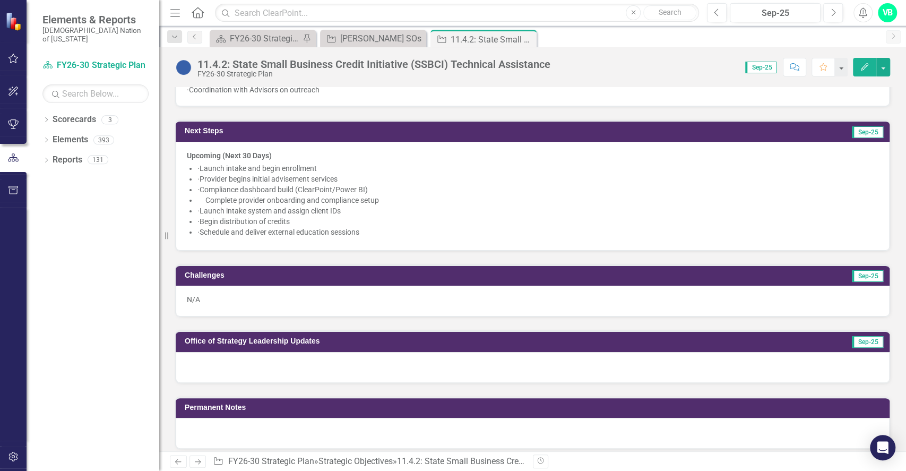
drag, startPoint x: 905, startPoint y: 236, endPoint x: 905, endPoint y: 265, distance: 29.2
click at [905, 265] on div "Strategy Partner VB Veronica Boatright (Strategy) Collaborators Project Team Pr…" at bounding box center [532, 269] width 747 height 364
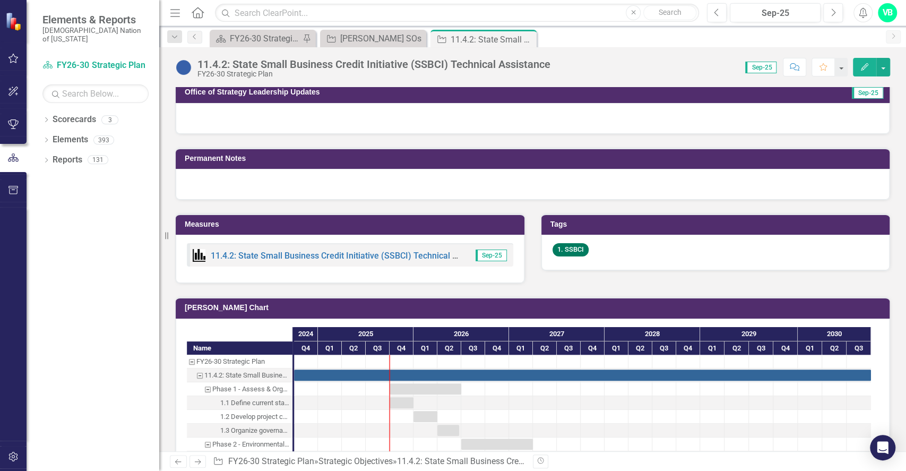
scroll to position [1149, 0]
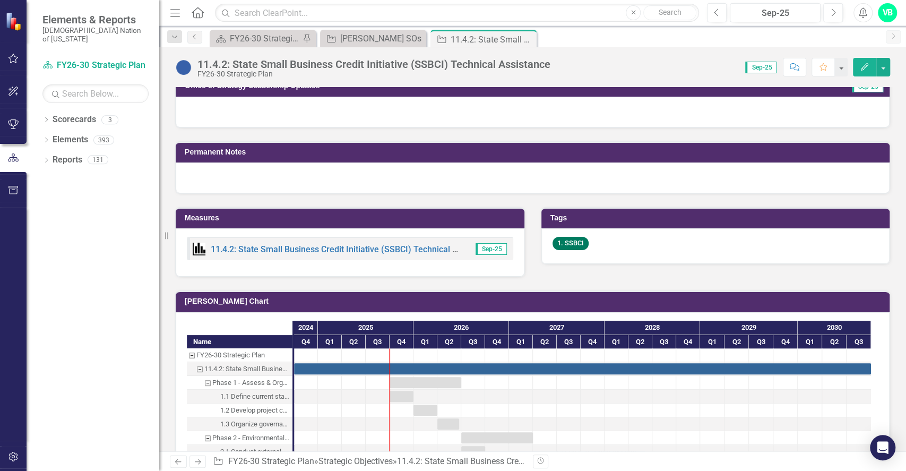
click at [325, 181] on div at bounding box center [533, 177] width 714 height 31
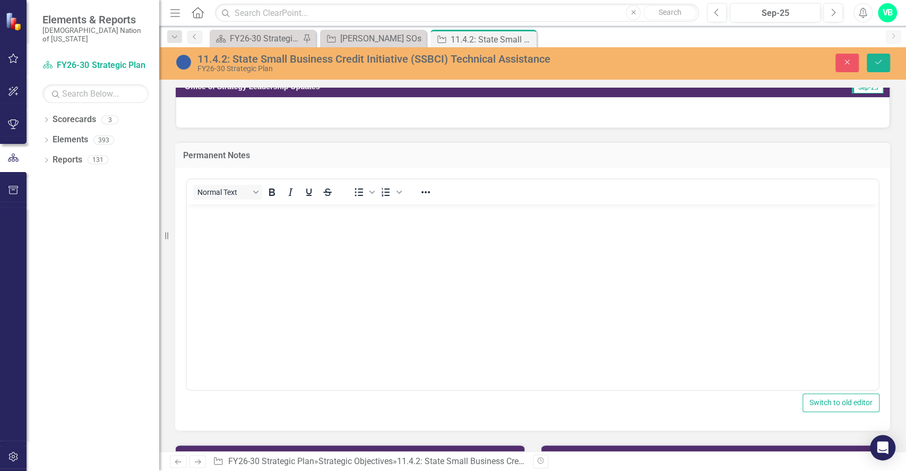
scroll to position [0, 0]
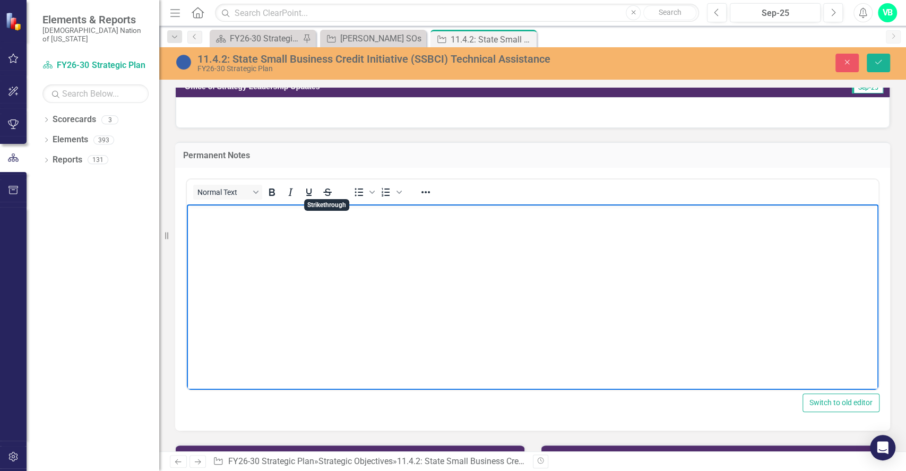
click at [286, 259] on body "Rich Text Area. Press ALT-0 for help." at bounding box center [533, 283] width 692 height 159
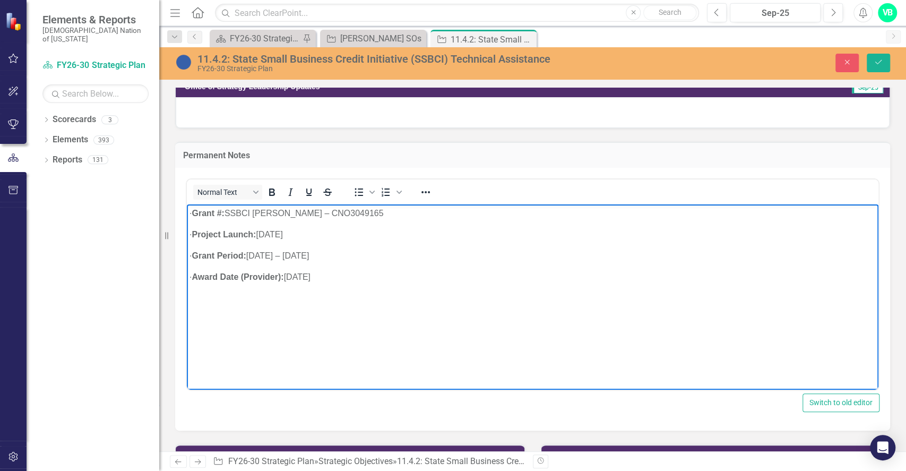
click at [368, 284] on body "· Grant #: SSBCI TA Grant – CNO3049165 · Project Launch: Oct 1, 2025 · Grant Pe…" at bounding box center [533, 283] width 692 height 159
click at [292, 316] on body "· Grant #: SSBCI TA Grant – CNO3049165 · Project Launch: Oct 1, 2025 · Grant Pe…" at bounding box center [533, 283] width 692 height 159
drag, startPoint x: 292, startPoint y: 306, endPoint x: 197, endPoint y: 209, distance: 135.5
click at [197, 209] on body "· Grant #: SSBCI TA Grant – CNO3049165 · Project Launch: Oct 1, 2025 · Grant Pe…" at bounding box center [533, 283] width 692 height 159
click at [354, 186] on icon "Bullet list" at bounding box center [359, 192] width 13 height 13
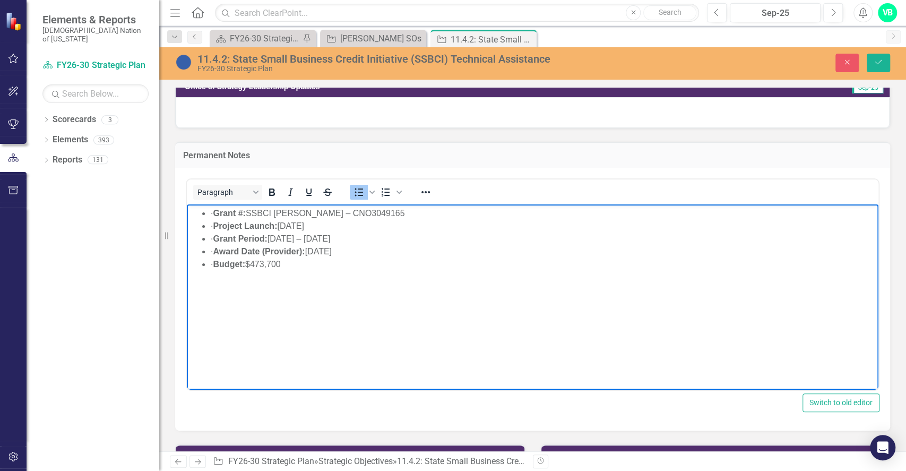
click at [384, 319] on body "· Grant #: SSBCI TA Grant – CNO3049165 · Project Launch: Oct 1, 2025 · Grant Pe…" at bounding box center [533, 283] width 692 height 159
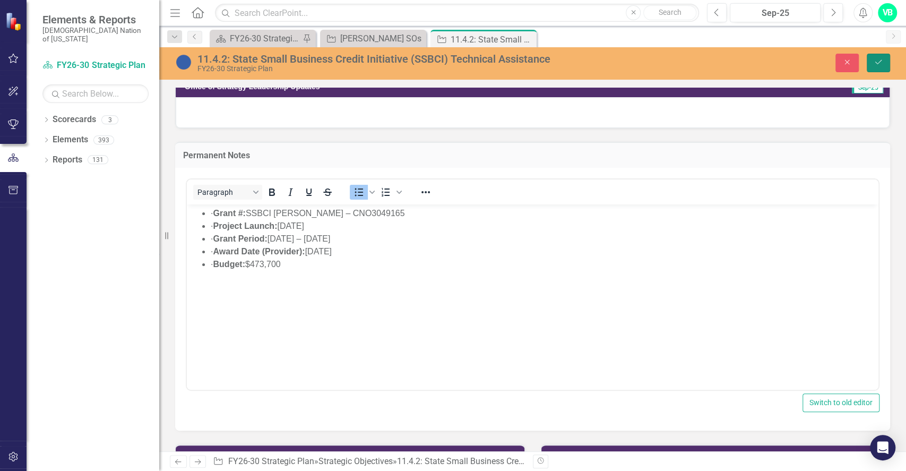
click at [880, 66] on button "Save" at bounding box center [878, 63] width 23 height 19
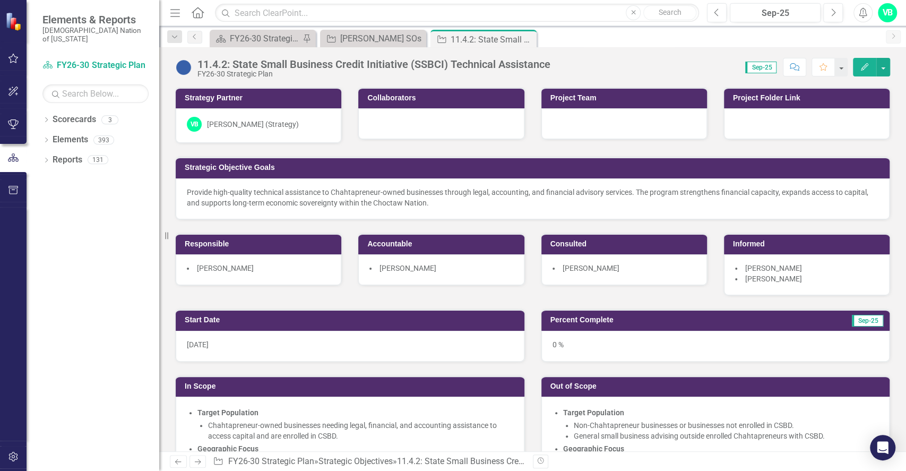
drag, startPoint x: 905, startPoint y: 118, endPoint x: 905, endPoint y: 173, distance: 54.7
click at [905, 173] on div "Strategy Partner VB Veronica Boatright (Strategy) Collaborators Project Team Pr…" at bounding box center [532, 269] width 747 height 364
click at [527, 42] on icon "Close" at bounding box center [526, 39] width 11 height 8
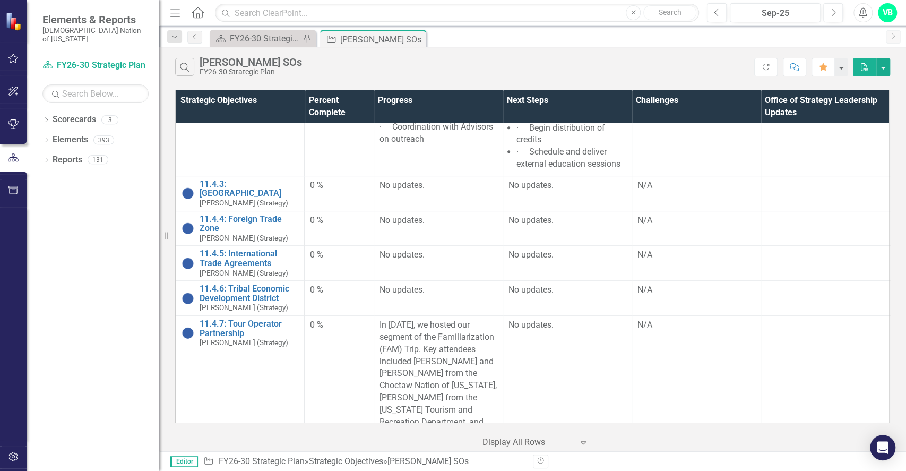
scroll to position [355, 0]
